Goal: Navigation & Orientation: Go to known website

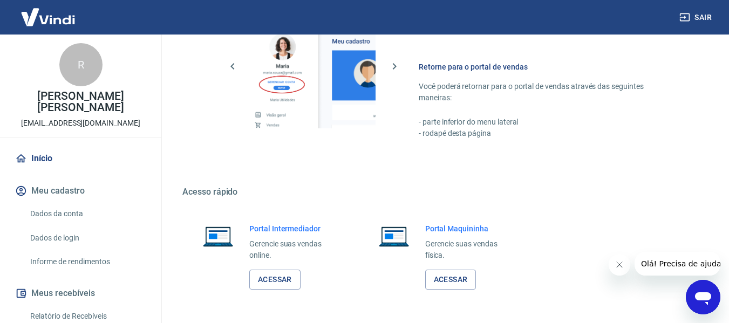
scroll to position [562, 0]
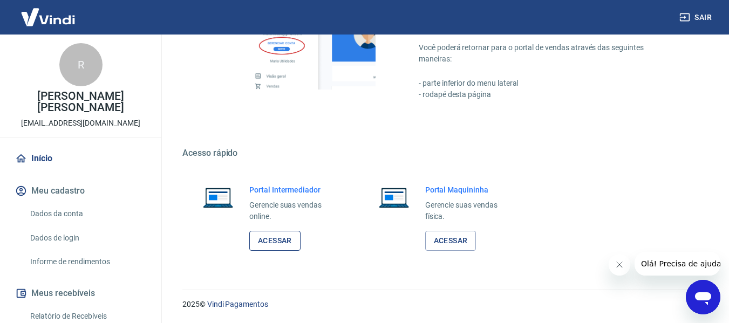
click at [282, 239] on link "Acessar" at bounding box center [274, 241] width 51 height 20
